Goal: Task Accomplishment & Management: Manage account settings

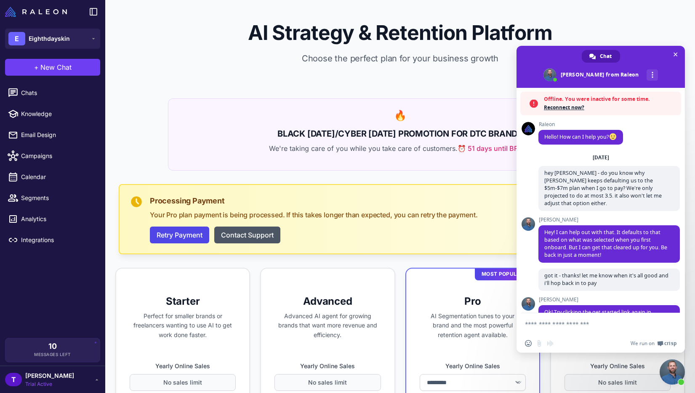
select select "*******"
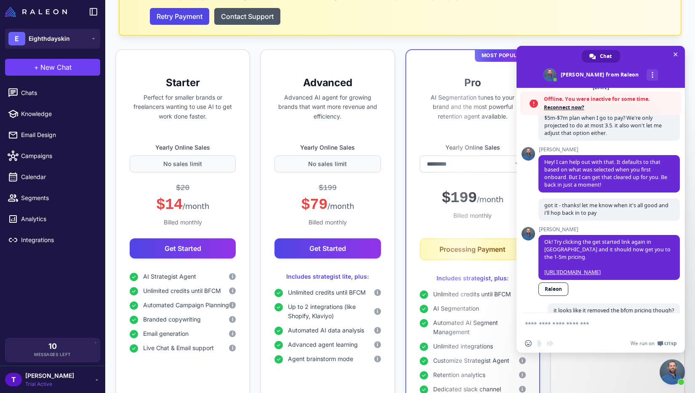
scroll to position [81, 0]
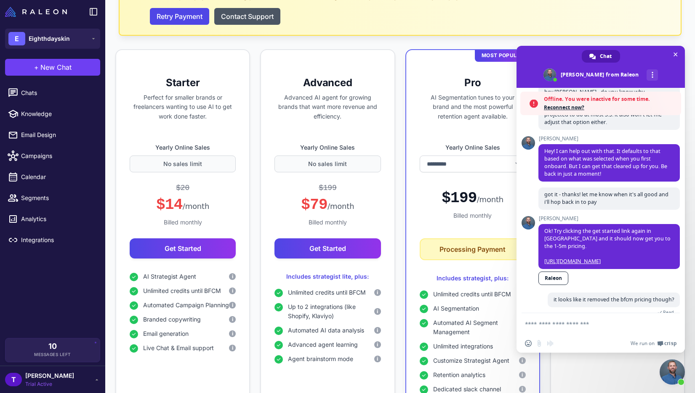
click at [576, 108] on span "Reconnect now?" at bounding box center [610, 107] width 133 height 8
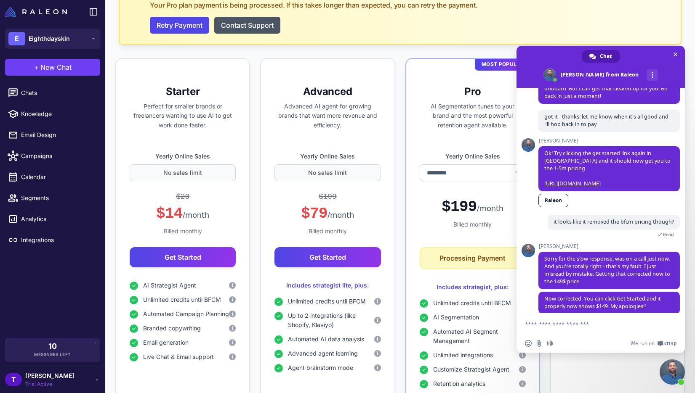
scroll to position [183, 0]
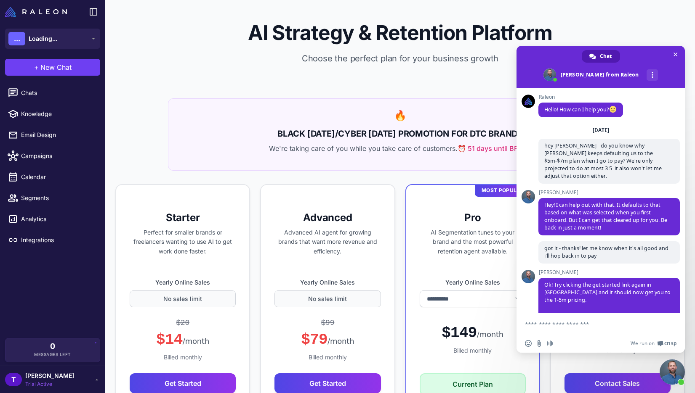
scroll to position [132, 0]
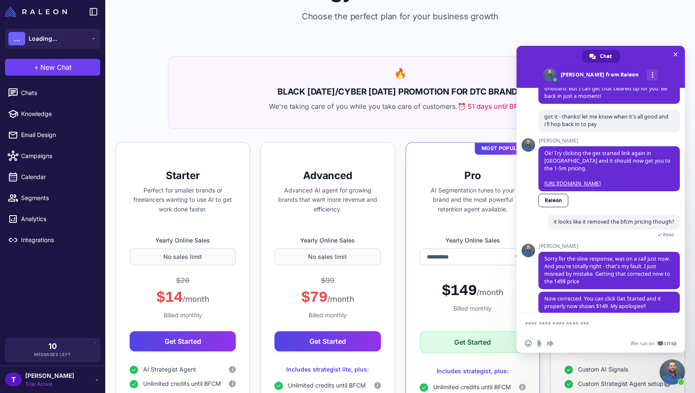
select select "*******"
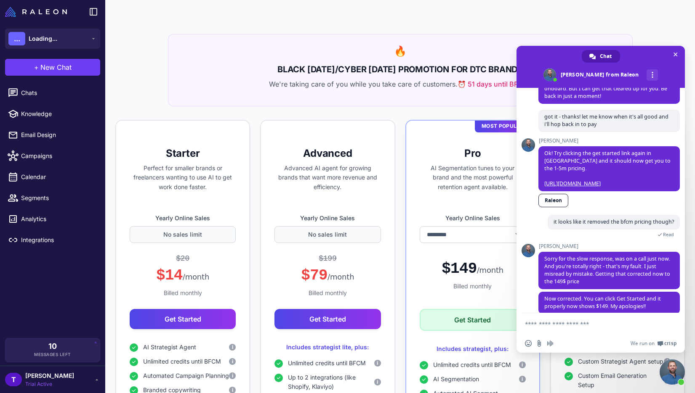
scroll to position [68, 0]
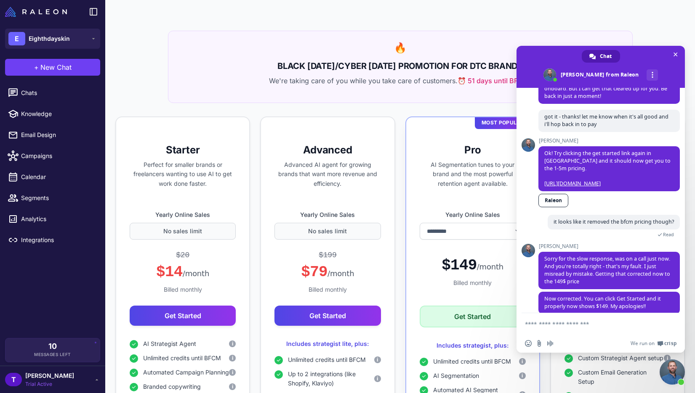
click at [469, 318] on button "Get Started" at bounding box center [472, 317] width 106 height 22
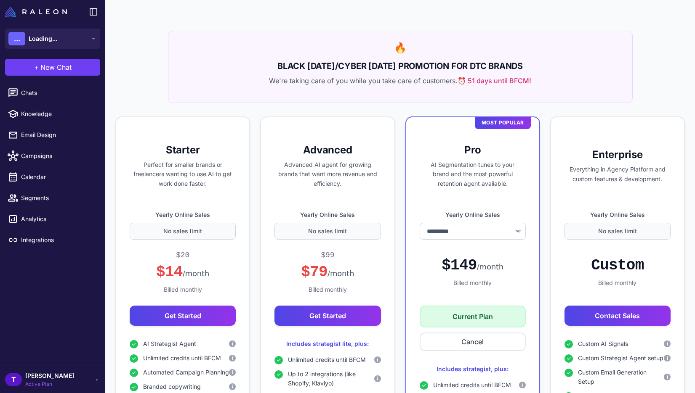
select select "*******"
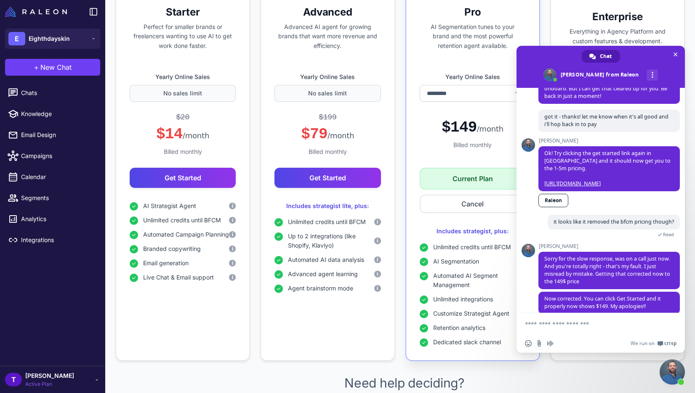
scroll to position [255, 0]
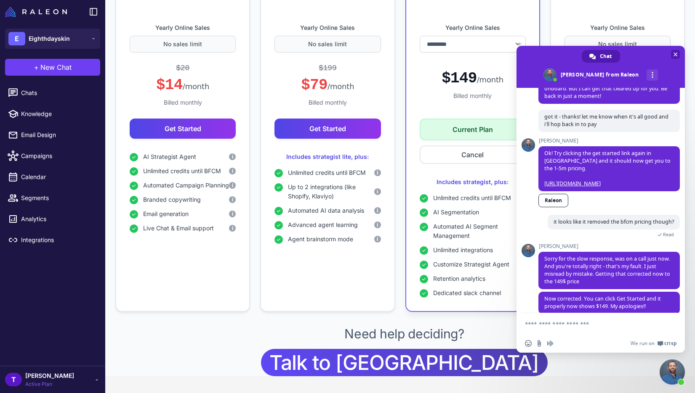
click at [677, 53] on span "Close chat" at bounding box center [675, 55] width 4 height 4
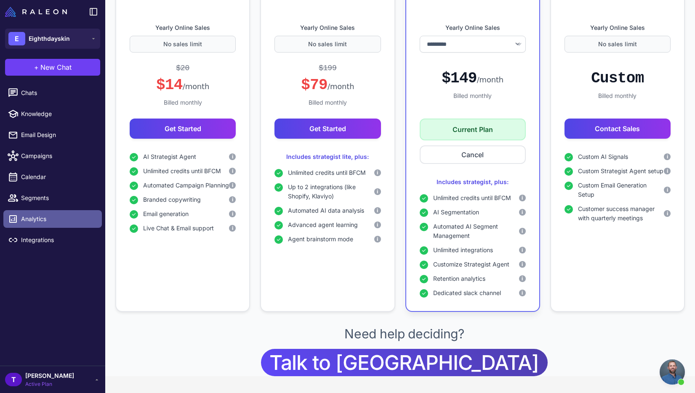
click at [53, 220] on span "Analytics" at bounding box center [58, 219] width 74 height 9
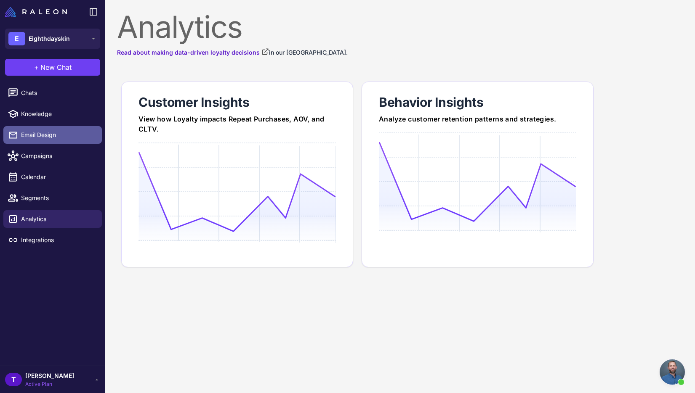
click at [43, 141] on link "Email Design" at bounding box center [52, 135] width 98 height 18
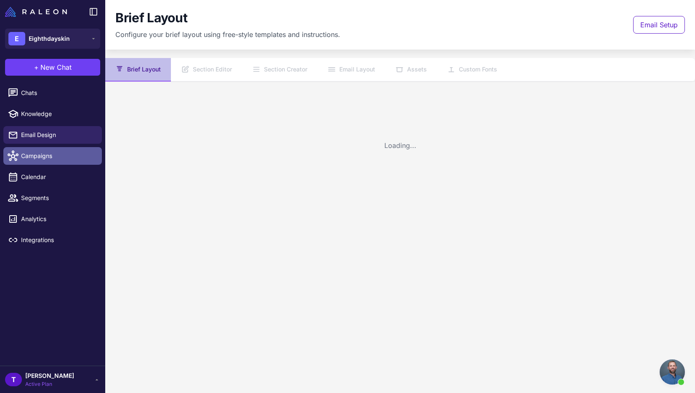
click at [41, 154] on span "Campaigns" at bounding box center [58, 155] width 74 height 9
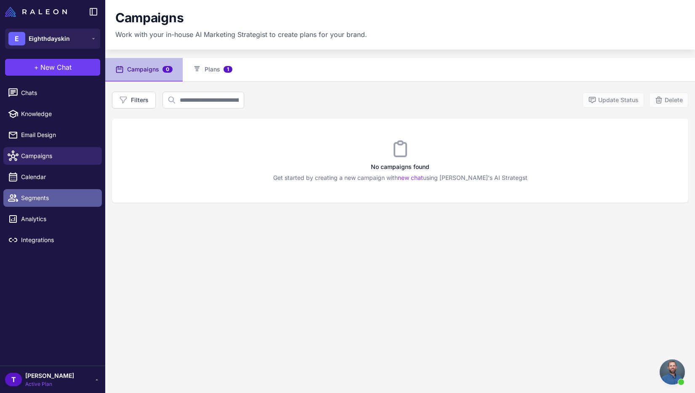
click at [32, 193] on link "Segments" at bounding box center [52, 198] width 98 height 18
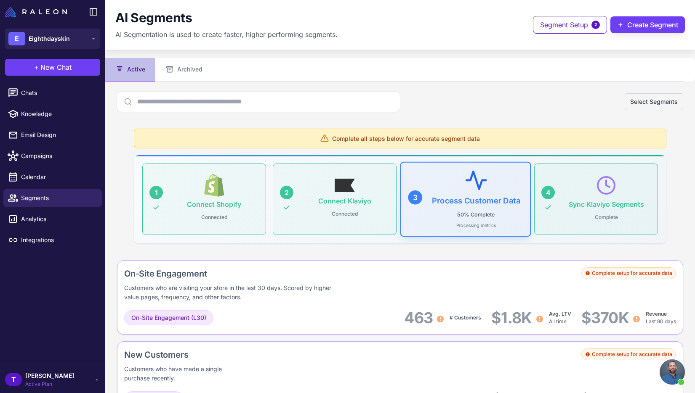
click at [446, 144] on div "Complete all steps below for accurate segment data" at bounding box center [400, 139] width 532 height 20
click at [441, 187] on div "Process Customer Data 50% Complete Processing metrics" at bounding box center [475, 198] width 89 height 56
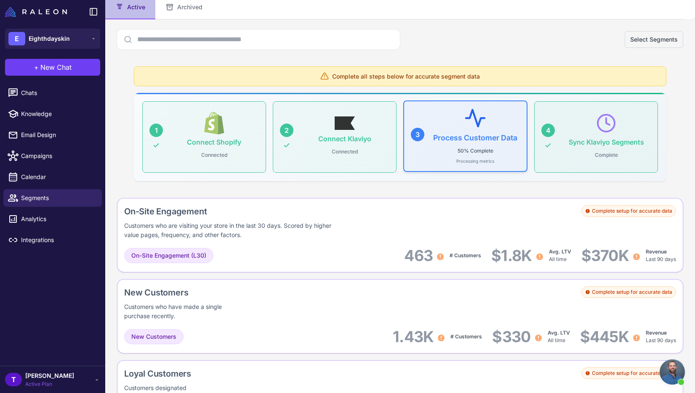
scroll to position [66, 0]
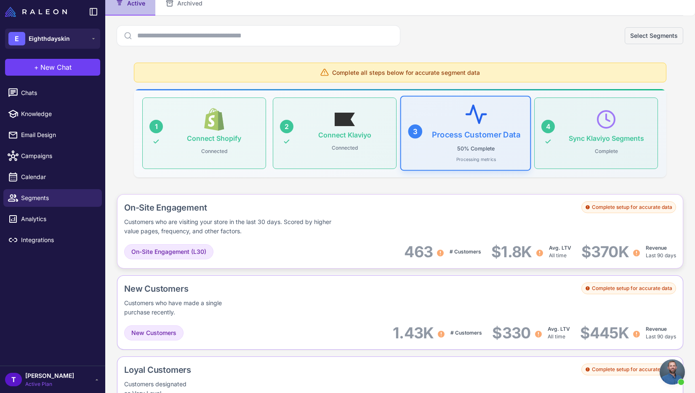
click at [490, 219] on div "On-Site Engagement Customers who are visiting your store in the last 30 days. S…" at bounding box center [400, 219] width 552 height 34
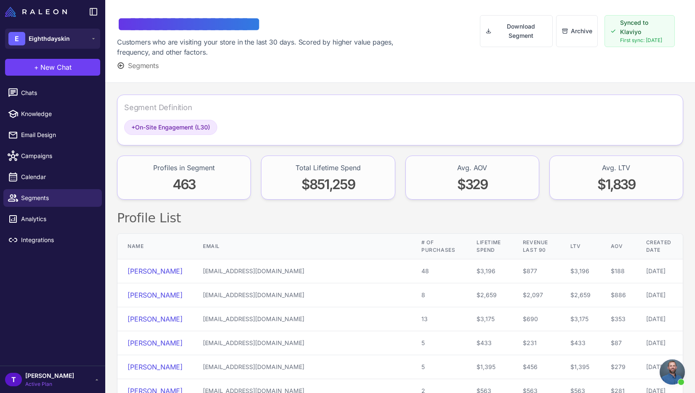
click at [59, 382] on div "T tony Active Plan" at bounding box center [52, 379] width 95 height 17
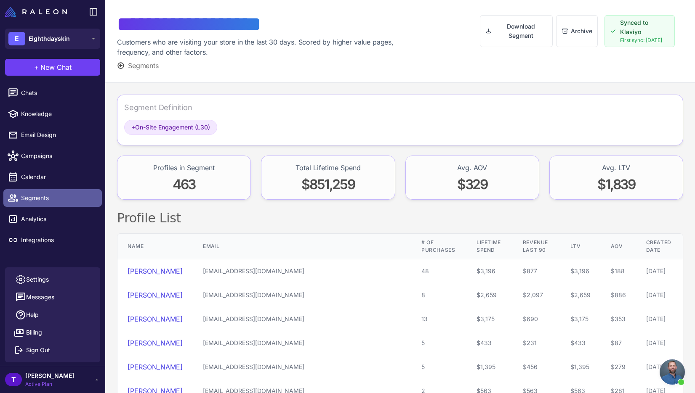
click at [57, 190] on link "Segments" at bounding box center [52, 198] width 98 height 18
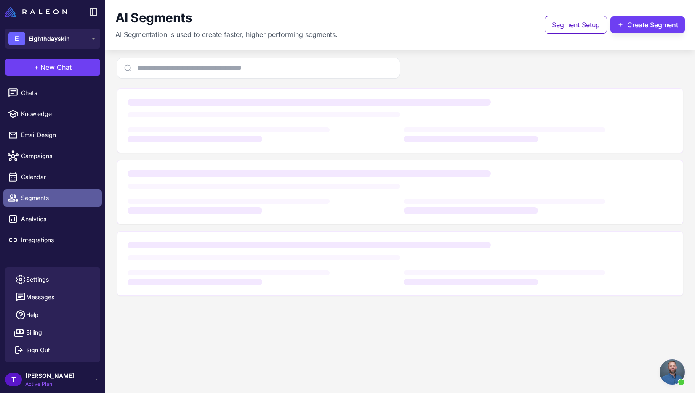
click at [56, 196] on span "Segments" at bounding box center [58, 198] width 74 height 9
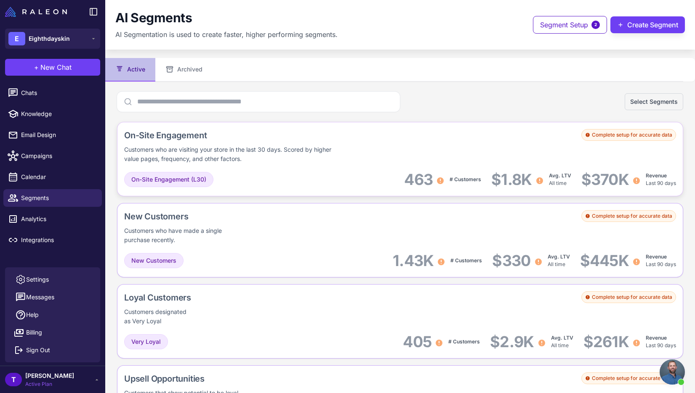
click at [634, 147] on div "On-Site Engagement Customers who are visiting your store in the last 30 days. S…" at bounding box center [400, 146] width 552 height 34
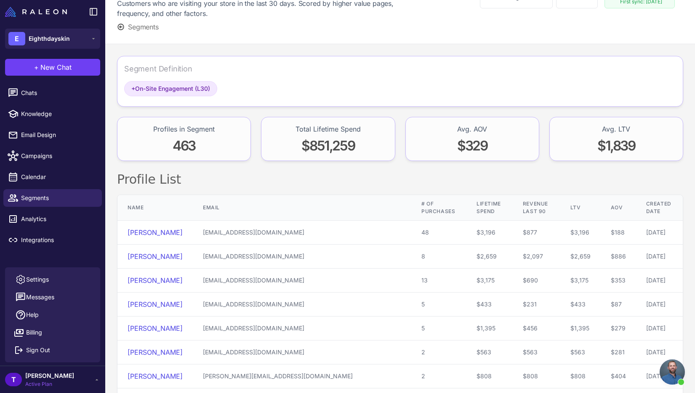
scroll to position [41, 0]
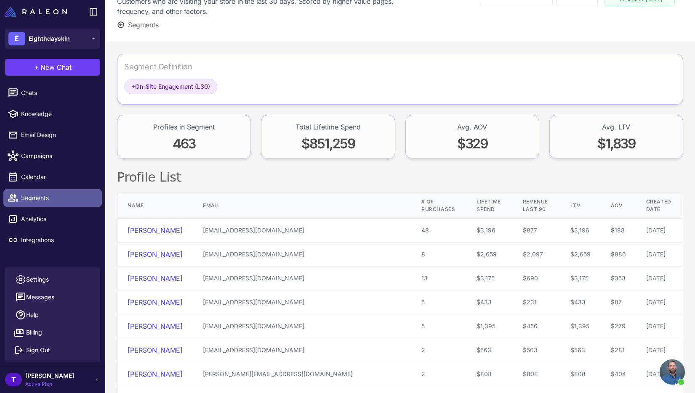
click at [55, 201] on span "Segments" at bounding box center [58, 198] width 74 height 9
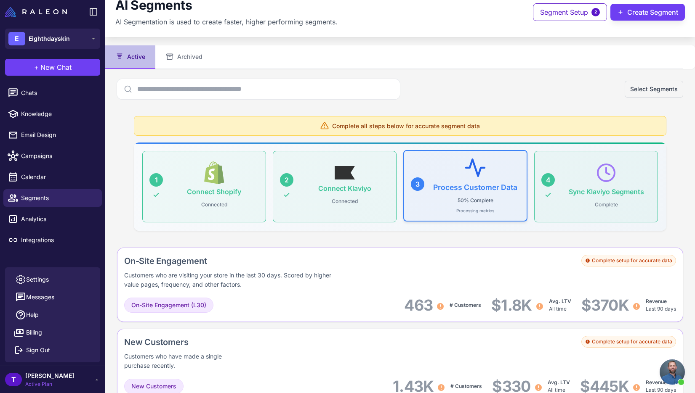
scroll to position [13, 0]
click at [500, 127] on div "Complete all steps below for accurate segment data" at bounding box center [400, 126] width 532 height 20
